Goal: Task Accomplishment & Management: Use online tool/utility

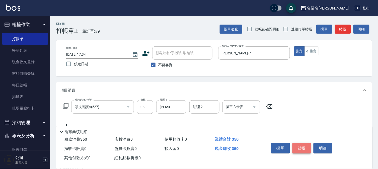
click at [296, 143] on button "結帳" at bounding box center [301, 148] width 19 height 11
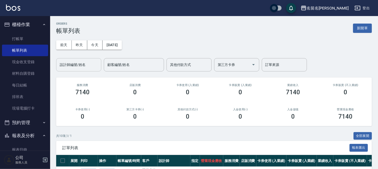
click at [81, 64] on input "設計師編號/姓名" at bounding box center [78, 64] width 41 height 9
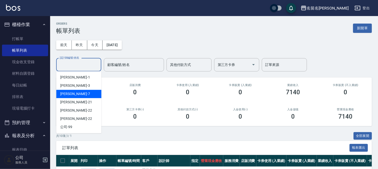
click at [81, 94] on div "陳怡伶 -7" at bounding box center [78, 94] width 45 height 8
type input "陳怡伶-7"
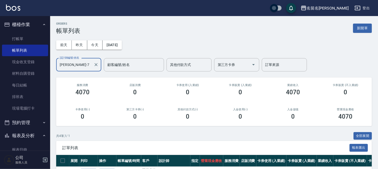
scroll to position [56, 0]
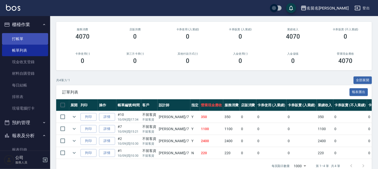
click at [31, 38] on link "打帳單" at bounding box center [25, 39] width 46 height 12
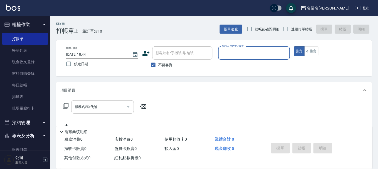
scroll to position [63, 0]
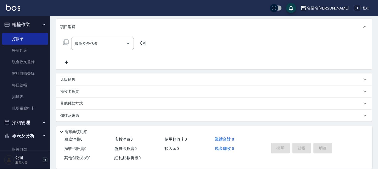
click at [378, 169] on html "名留名揚 登出 櫃檯作業 打帳單 帳單列表 現金收支登錄 材料自購登錄 每日結帳 排班表 現場電腦打卡 預約管理 預約管理 單日預約紀錄 單週預約紀錄 報表及…" at bounding box center [189, 53] width 378 height 233
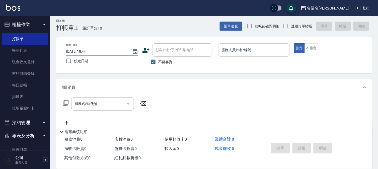
scroll to position [0, 0]
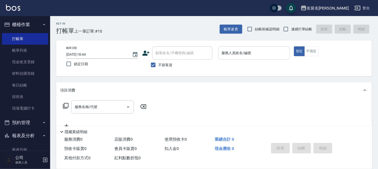
drag, startPoint x: 150, startPoint y: 27, endPoint x: 229, endPoint y: 54, distance: 84.0
drag, startPoint x: 229, startPoint y: 54, endPoint x: 226, endPoint y: 52, distance: 4.3
click at [226, 52] on input "服務人員姓名/編號" at bounding box center [253, 53] width 67 height 9
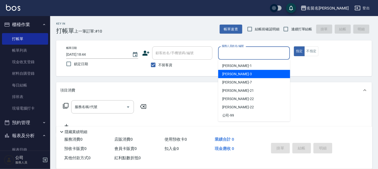
click at [231, 73] on span "李宛真 -3" at bounding box center [237, 73] width 30 height 5
type input "李宛真-3"
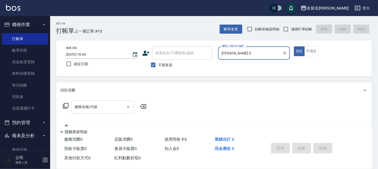
click at [104, 105] on input "服務名稱/代號" at bounding box center [98, 107] width 51 height 9
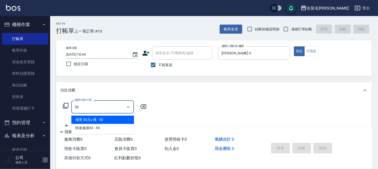
type input "501"
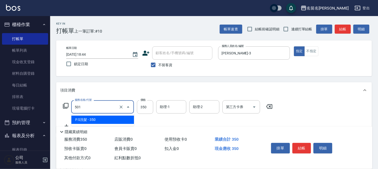
click at [92, 108] on input "501" at bounding box center [95, 107] width 44 height 9
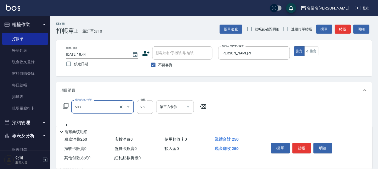
type input "指定洗髮(503)"
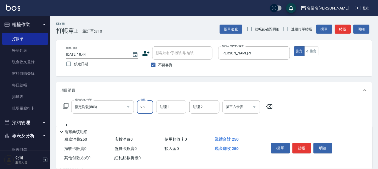
drag, startPoint x: 167, startPoint y: 108, endPoint x: 170, endPoint y: 107, distance: 4.0
click at [170, 107] on input "助理-1" at bounding box center [171, 107] width 26 height 9
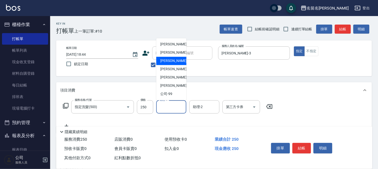
click at [174, 57] on div "陳怡伶 -7" at bounding box center [171, 61] width 30 height 8
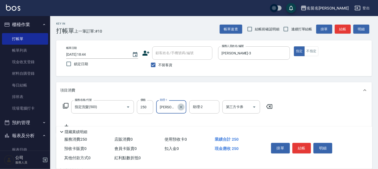
drag, startPoint x: 178, startPoint y: 107, endPoint x: 176, endPoint y: 102, distance: 5.5
click at [177, 107] on div "陳怡伶-7 助理-1" at bounding box center [171, 106] width 30 height 13
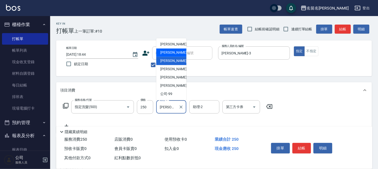
click at [177, 54] on div "李宛真 -3" at bounding box center [171, 53] width 30 height 8
type input "李宛真-3"
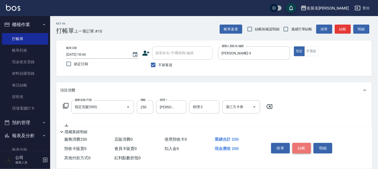
click at [296, 144] on button "結帳" at bounding box center [301, 148] width 19 height 11
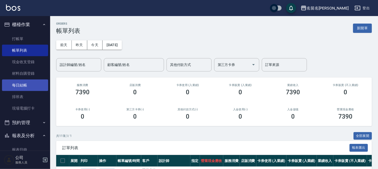
click at [21, 86] on link "每日結帳" at bounding box center [25, 85] width 46 height 12
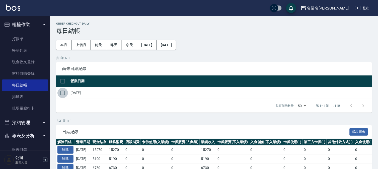
click at [61, 93] on input "checkbox" at bounding box center [62, 93] width 11 height 11
checkbox input "true"
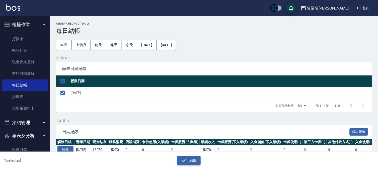
click at [188, 158] on button "結帳" at bounding box center [188, 160] width 23 height 9
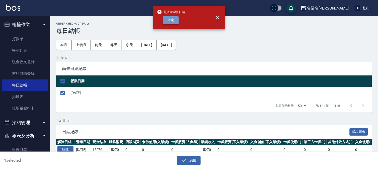
click at [172, 17] on button "確定" at bounding box center [171, 20] width 16 height 8
checkbox input "false"
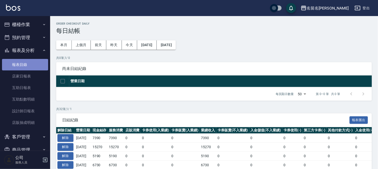
click at [27, 63] on link "報表目錄" at bounding box center [25, 65] width 46 height 12
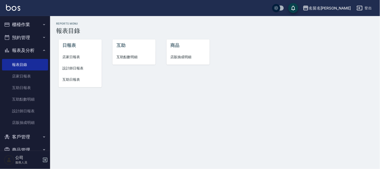
click at [73, 56] on span "店家日報表" at bounding box center [80, 56] width 35 height 5
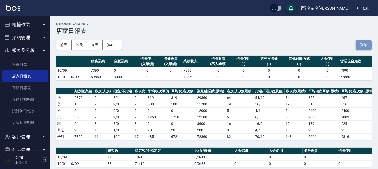
click at [366, 44] on button "列印" at bounding box center [364, 44] width 16 height 9
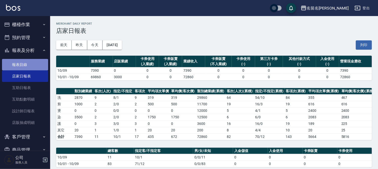
click at [31, 64] on link "報表目錄" at bounding box center [25, 65] width 46 height 12
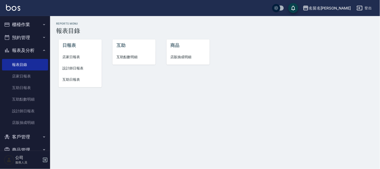
click at [76, 69] on span "設計師日報表" at bounding box center [80, 68] width 35 height 5
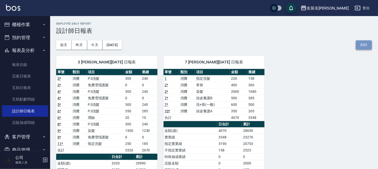
click at [364, 45] on button "列印" at bounding box center [364, 44] width 16 height 9
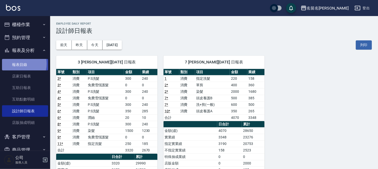
click at [19, 64] on link "報表目錄" at bounding box center [25, 65] width 46 height 12
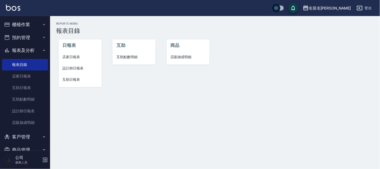
click at [72, 80] on span "互助日報表" at bounding box center [80, 79] width 35 height 5
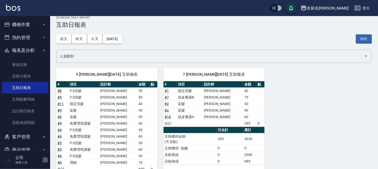
scroll to position [4, 0]
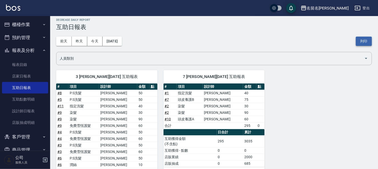
click at [367, 40] on button "列印" at bounding box center [364, 41] width 16 height 9
